Goal: Information Seeking & Learning: Find specific fact

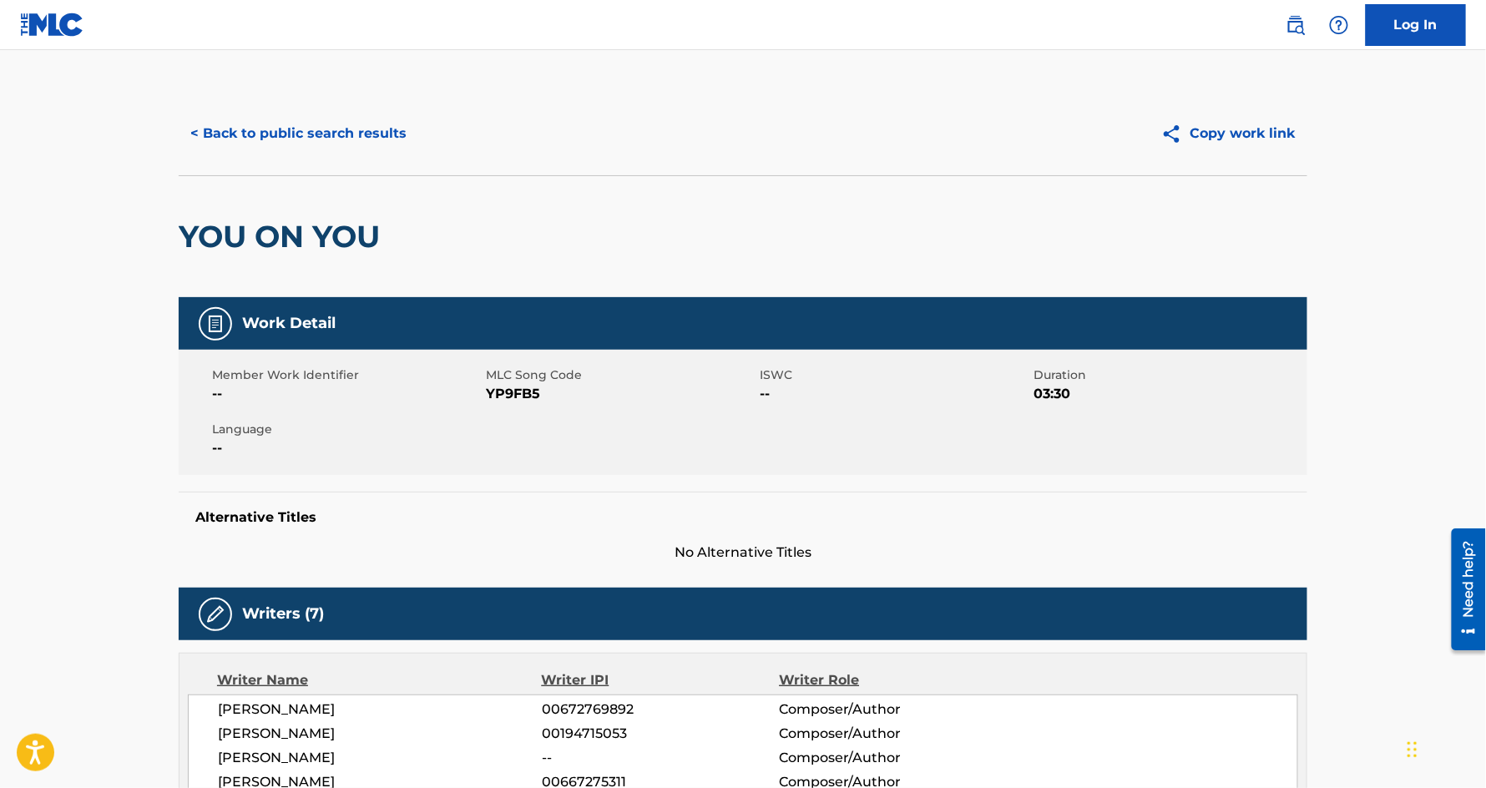
click at [330, 126] on button "< Back to public search results" at bounding box center [299, 134] width 240 height 42
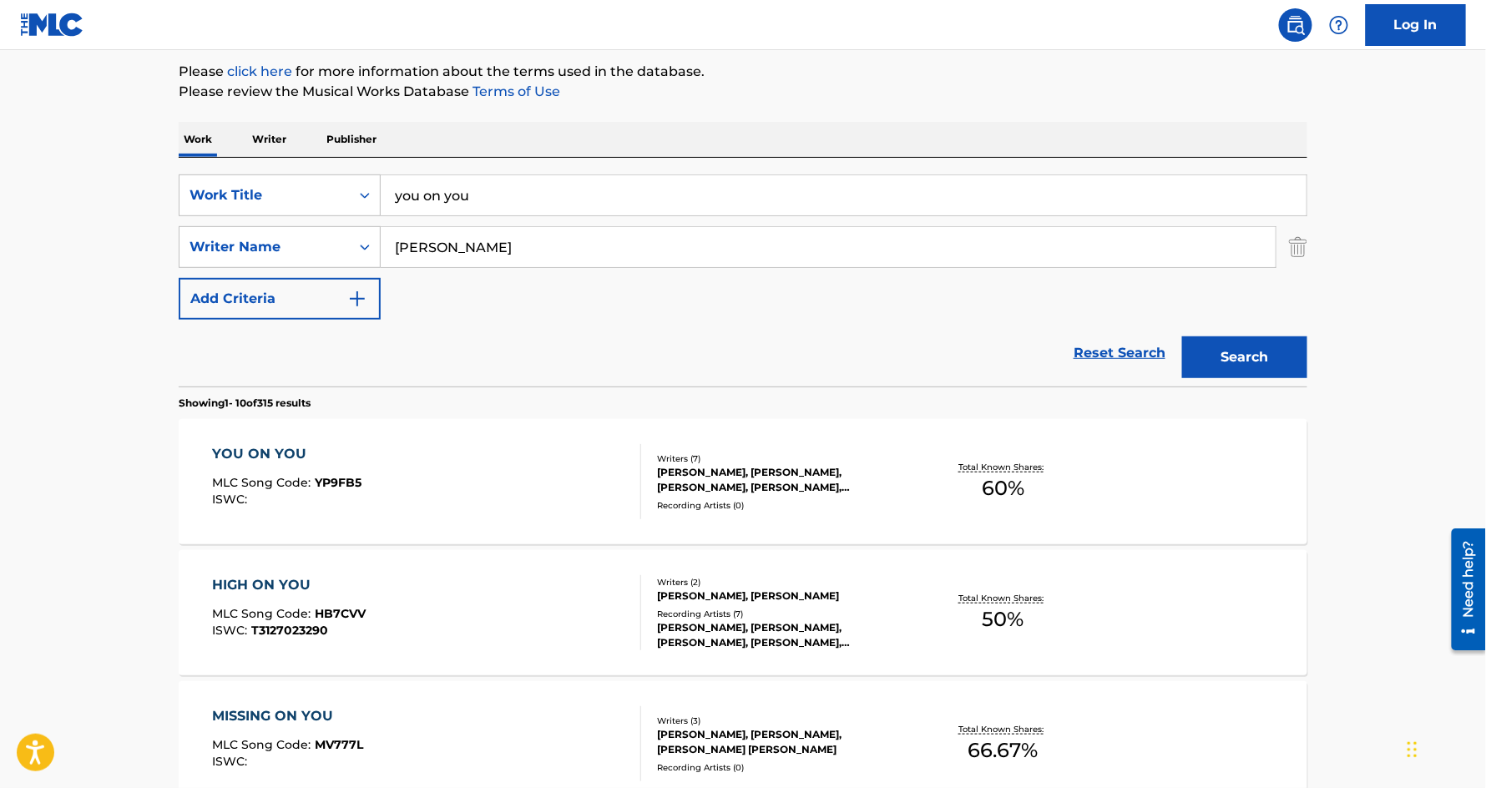
scroll to position [118, 0]
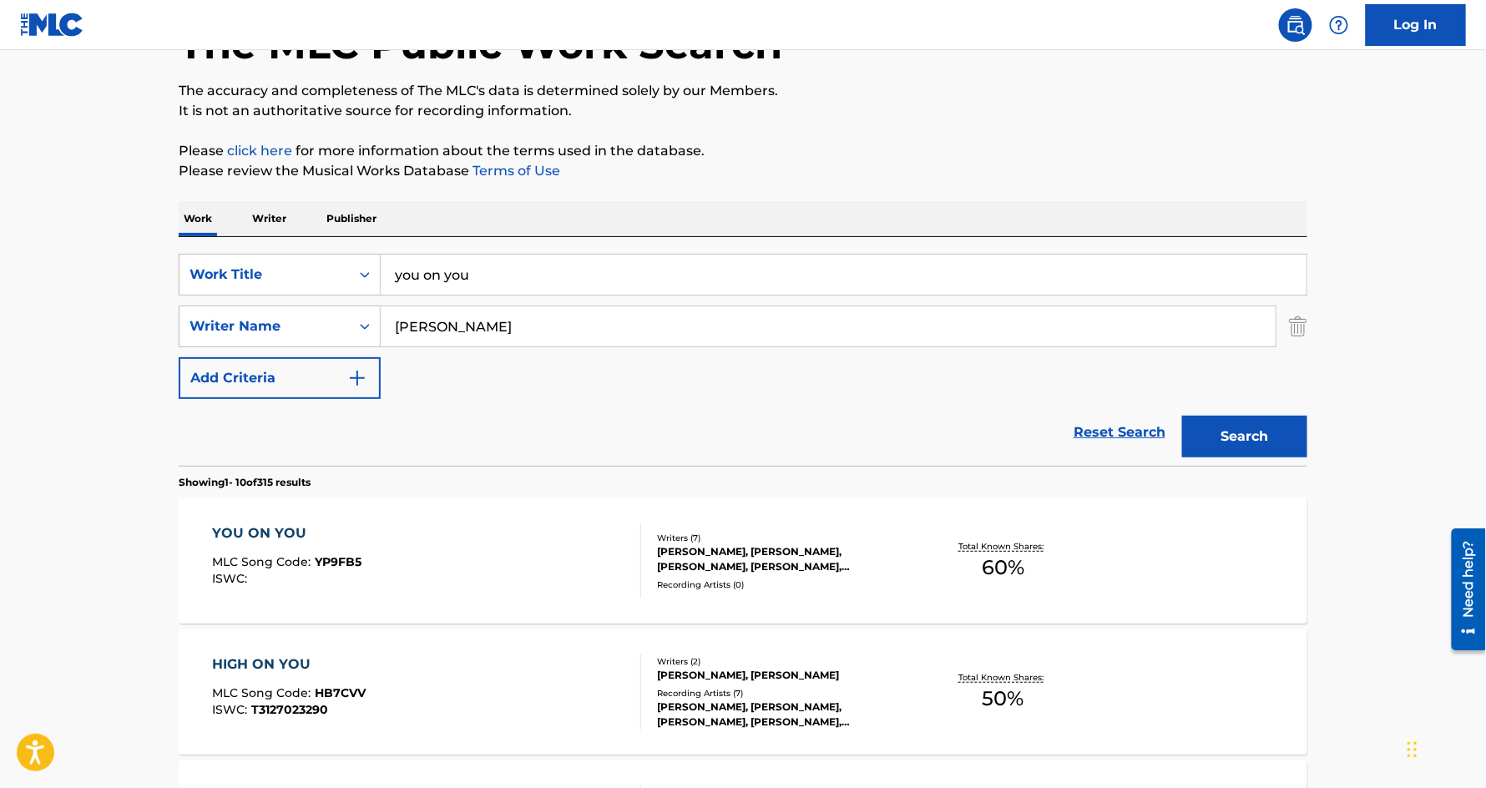
click at [453, 278] on input "you on you" at bounding box center [844, 275] width 926 height 40
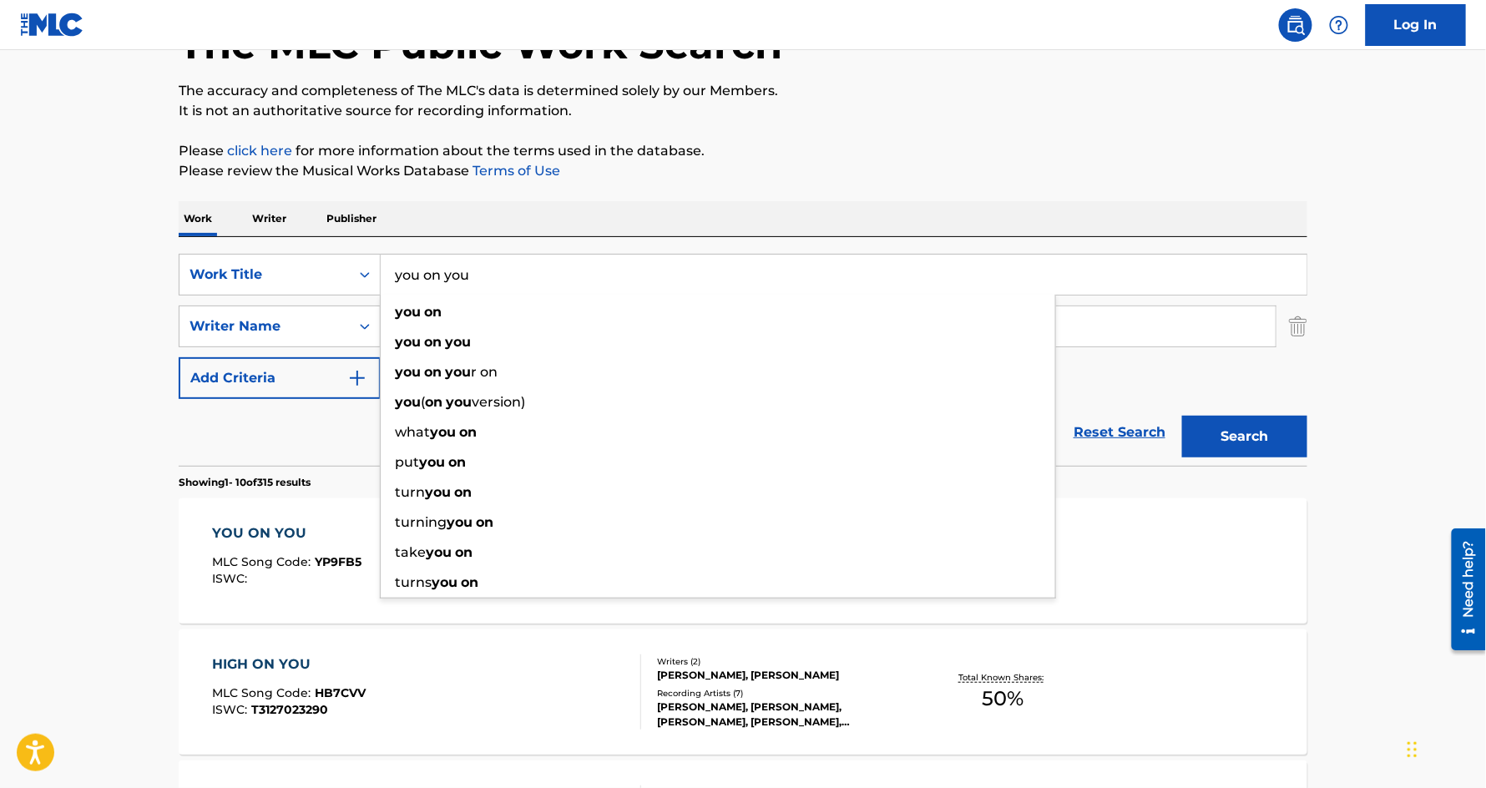
click at [453, 278] on input "you on you" at bounding box center [844, 275] width 926 height 40
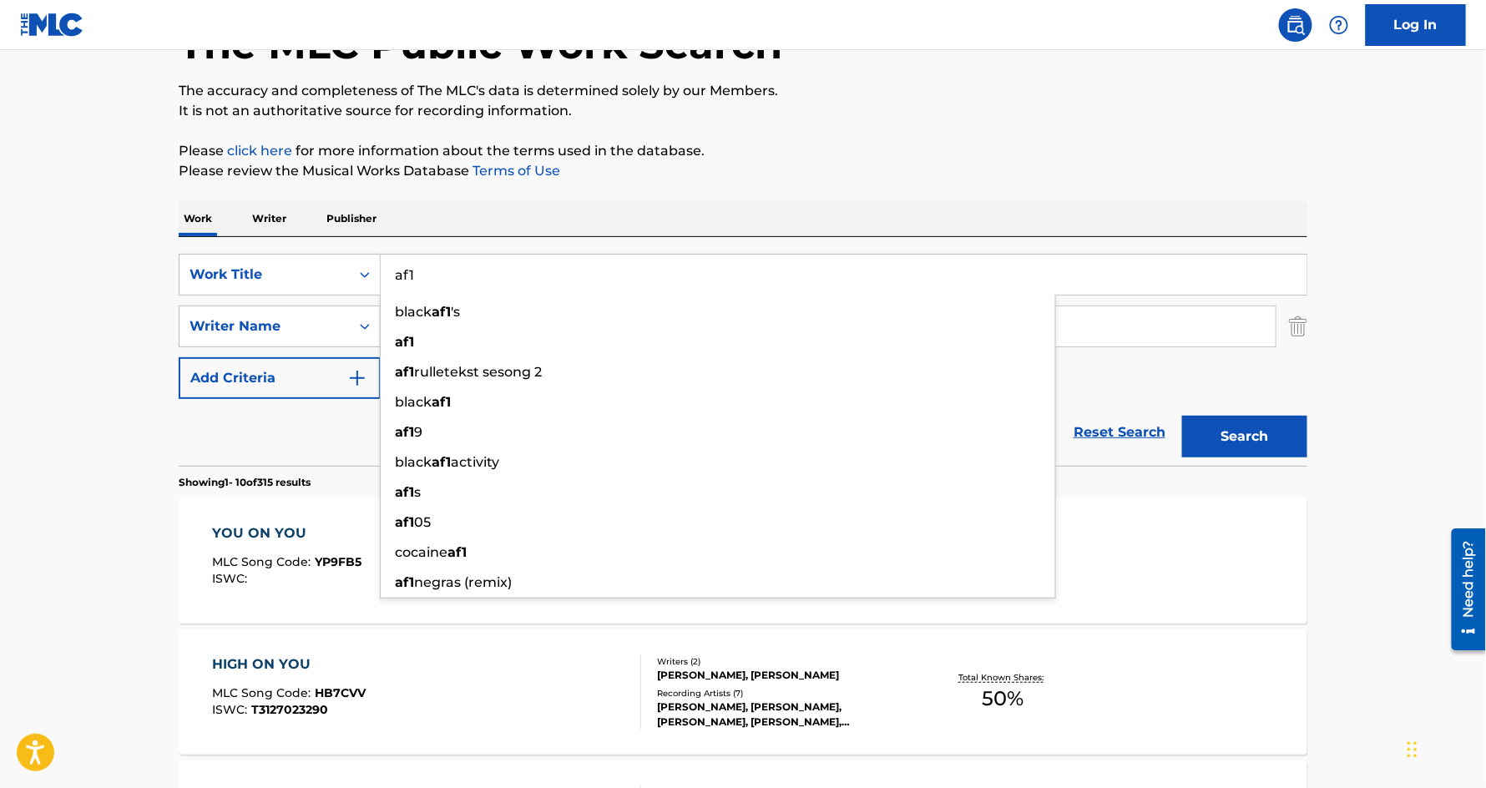
type input "af1"
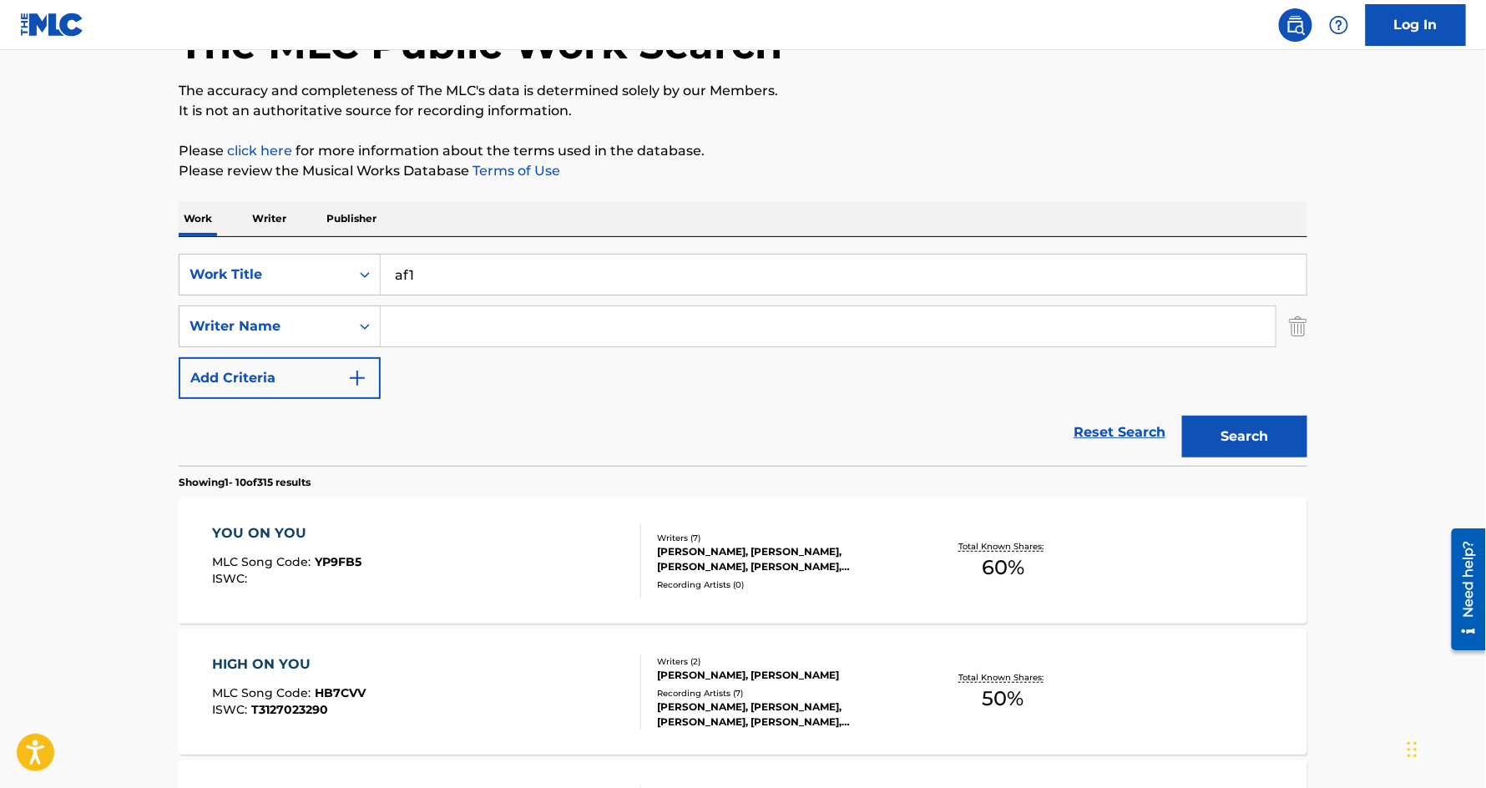
paste input "[PERSON_NAME]"
click at [1182, 416] on button "Search" at bounding box center [1244, 437] width 125 height 42
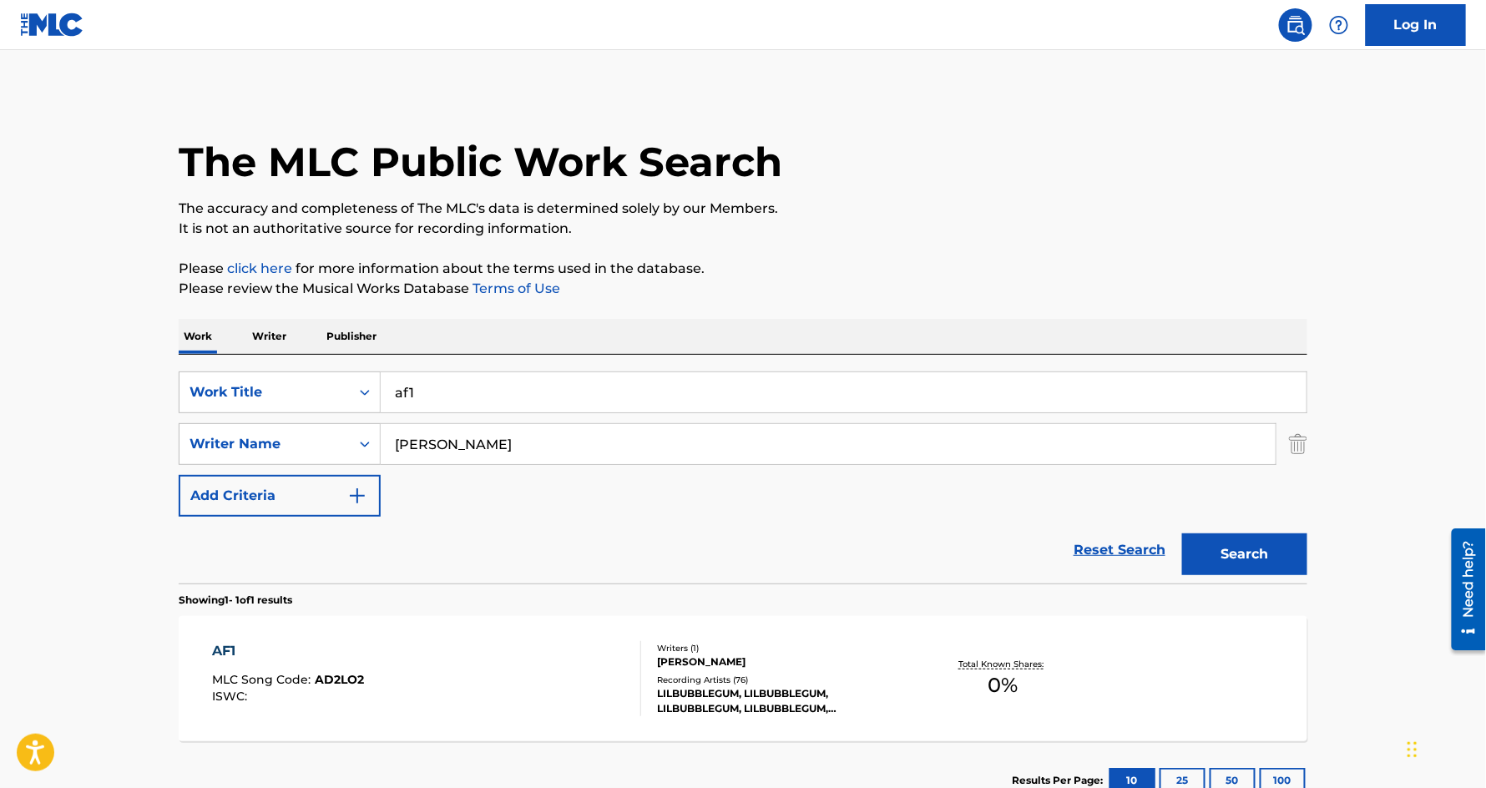
scroll to position [119, 0]
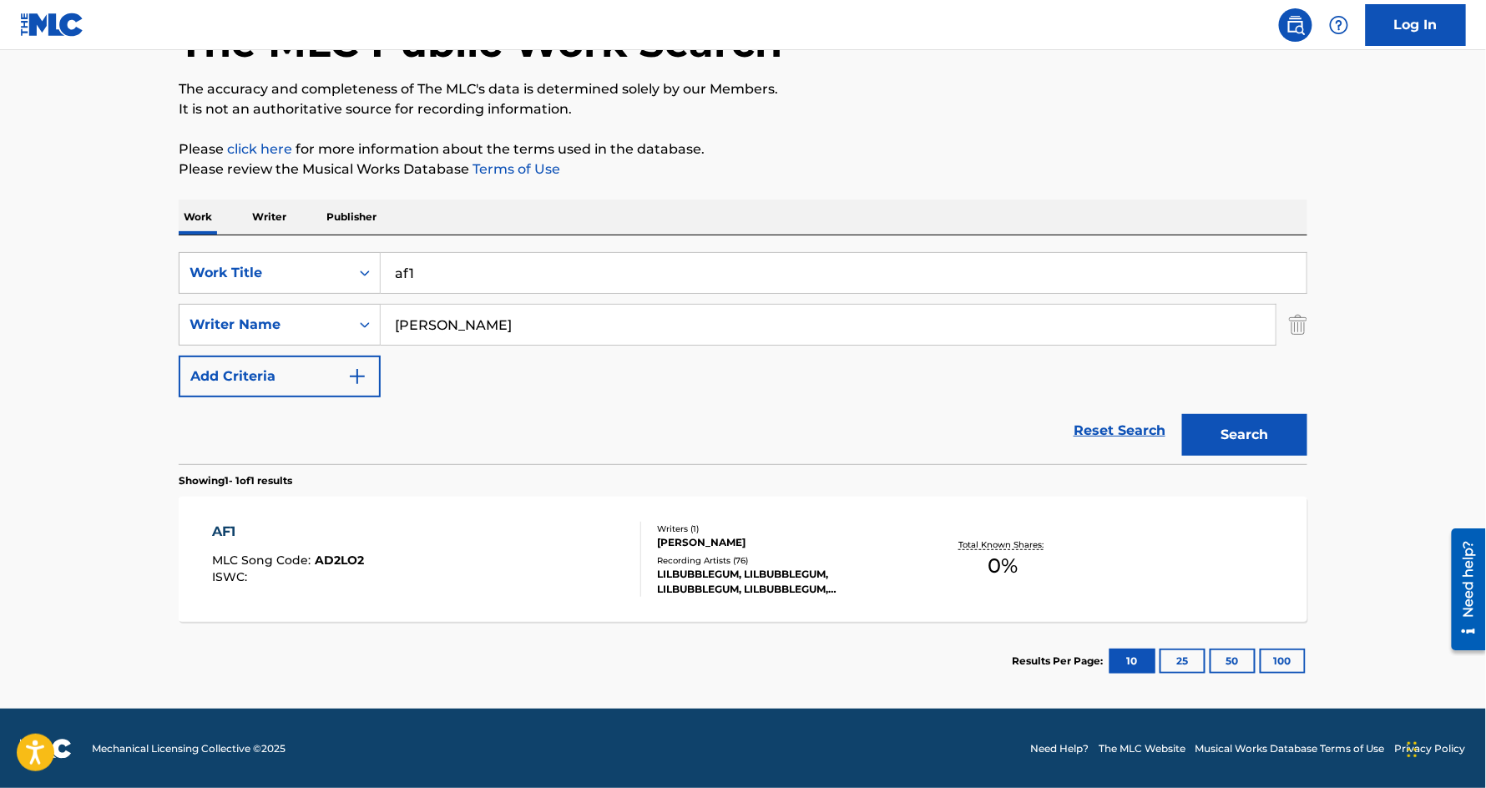
click at [404, 333] on input "[PERSON_NAME]" at bounding box center [828, 325] width 895 height 40
click at [406, 331] on input "[PERSON_NAME]" at bounding box center [828, 325] width 895 height 40
click at [408, 331] on input "[PERSON_NAME]" at bounding box center [828, 325] width 895 height 40
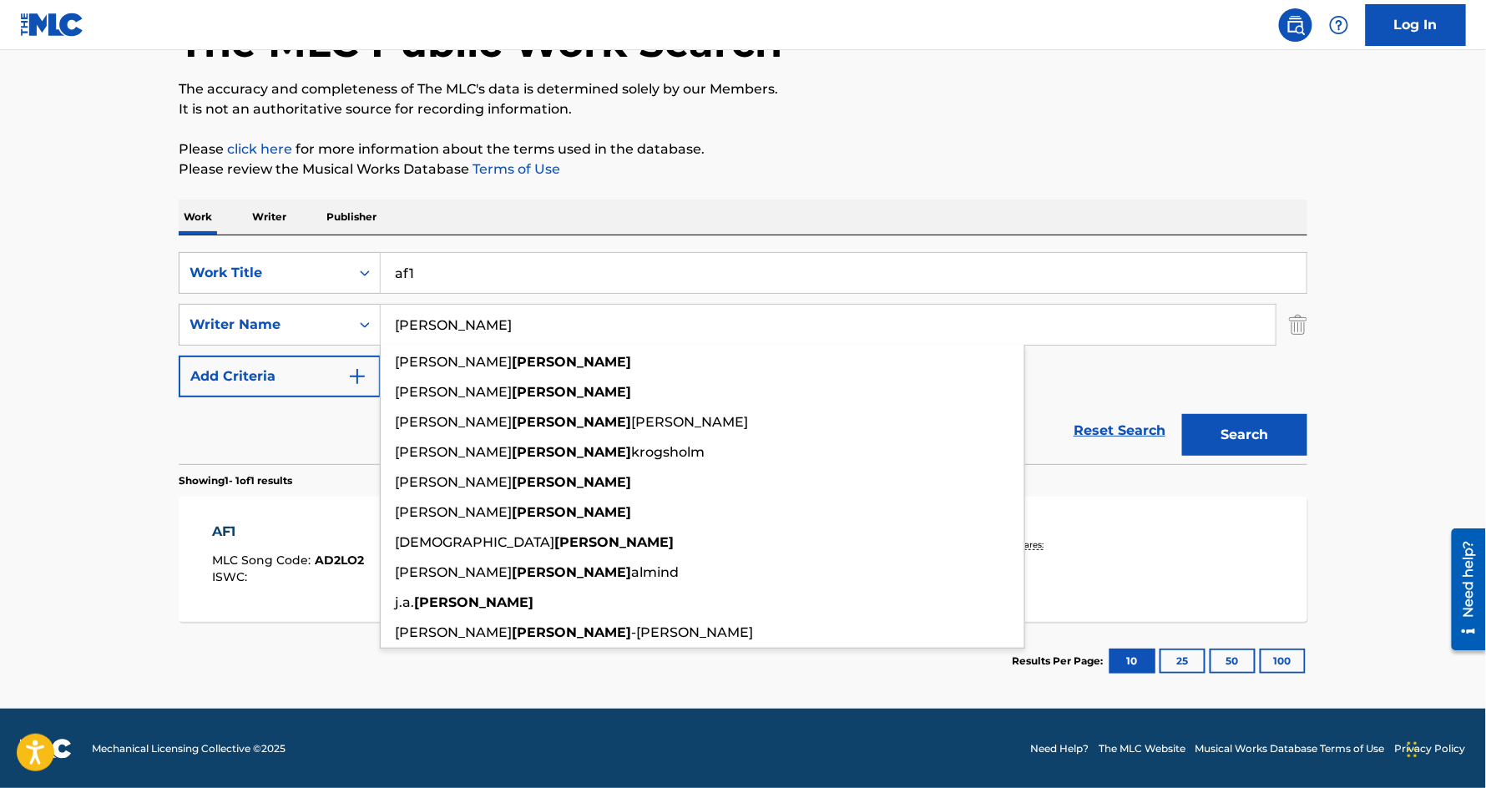
type input "[PERSON_NAME]"
click at [1182, 414] on button "Search" at bounding box center [1244, 435] width 125 height 42
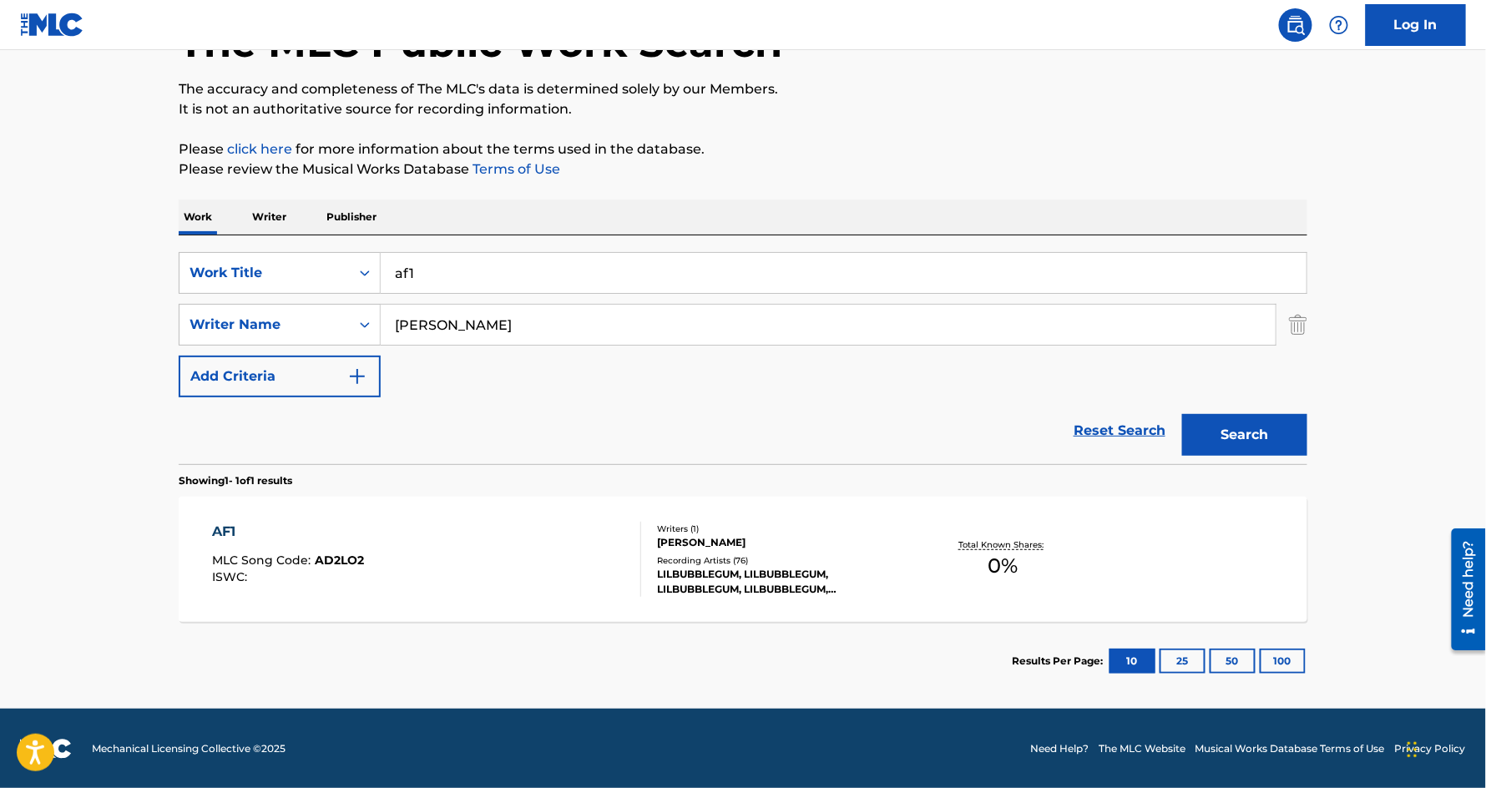
click at [225, 528] on div "AF1" at bounding box center [289, 532] width 152 height 20
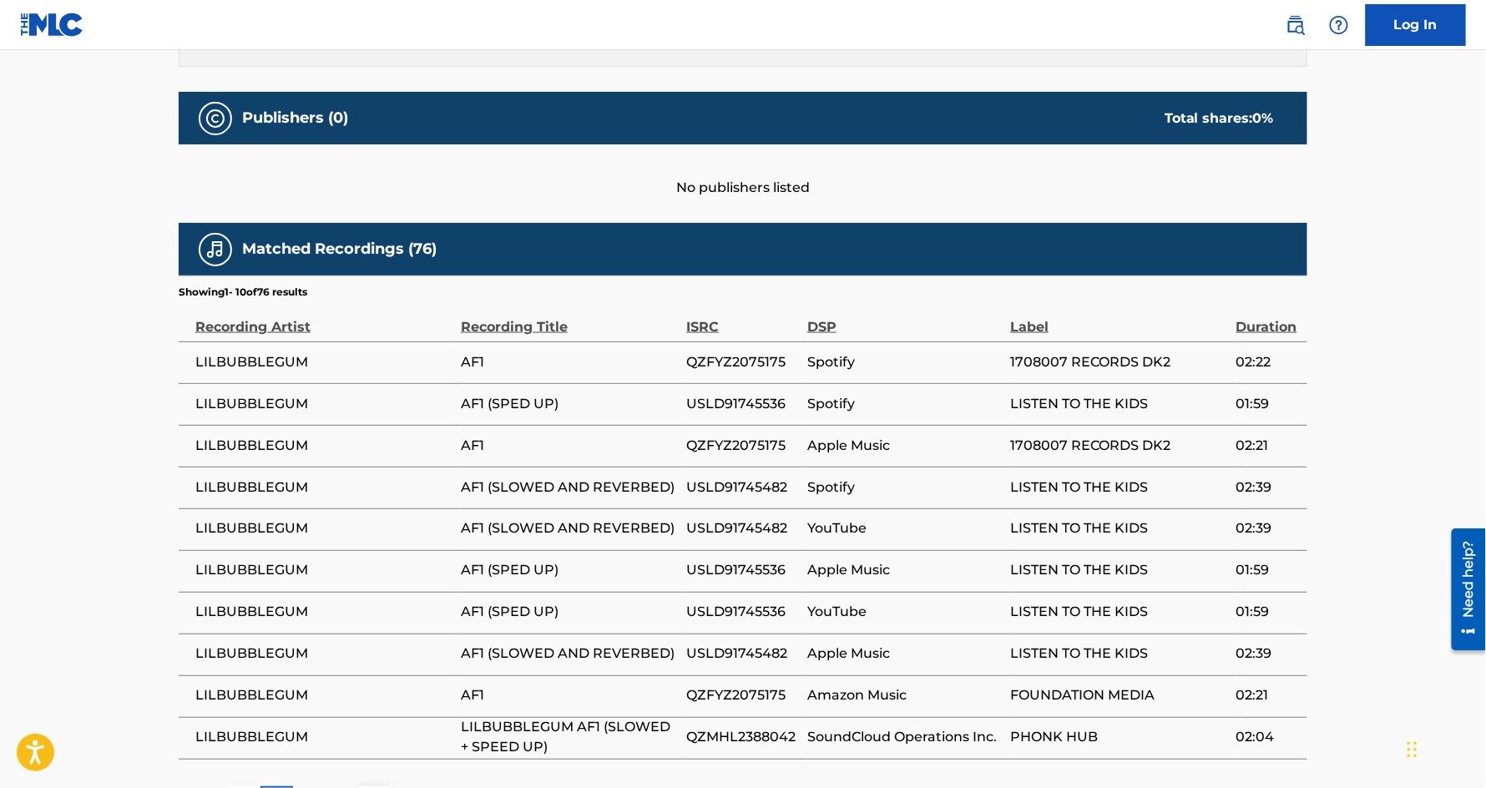
scroll to position [822, 0]
